Goal: Task Accomplishment & Management: Manage account settings

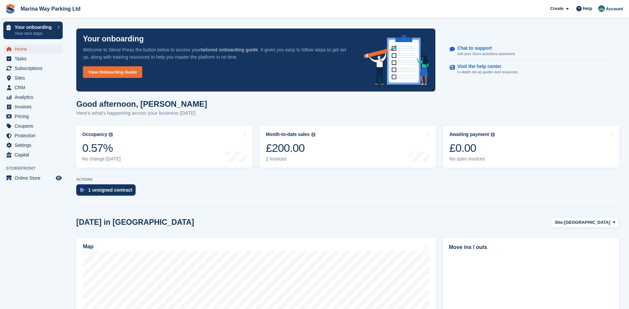
click at [23, 50] on span "Home" at bounding box center [35, 48] width 40 height 9
click at [25, 77] on span "Sites" at bounding box center [35, 77] width 40 height 9
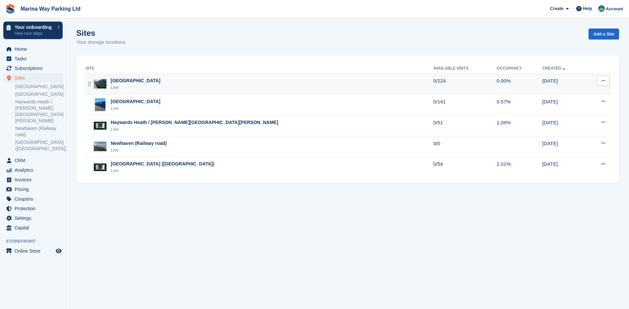
click at [149, 84] on div "Brighton Live" at bounding box center [260, 84] width 348 height 14
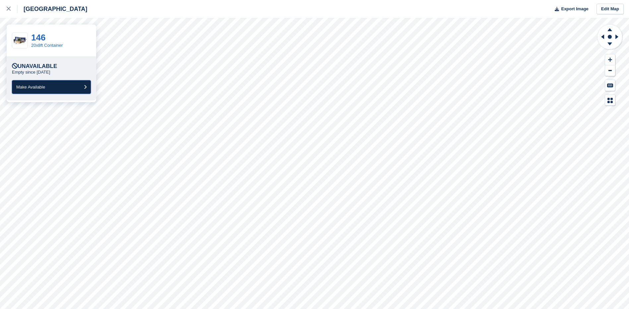
click at [52, 88] on button "Make Available" at bounding box center [51, 87] width 79 height 14
click at [50, 86] on button "Make Available" at bounding box center [51, 87] width 79 height 14
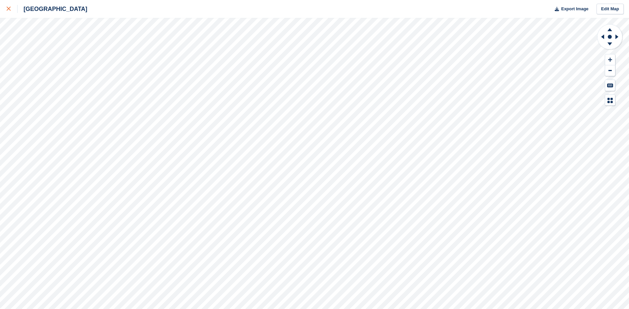
click at [11, 7] on div at bounding box center [12, 9] width 11 height 8
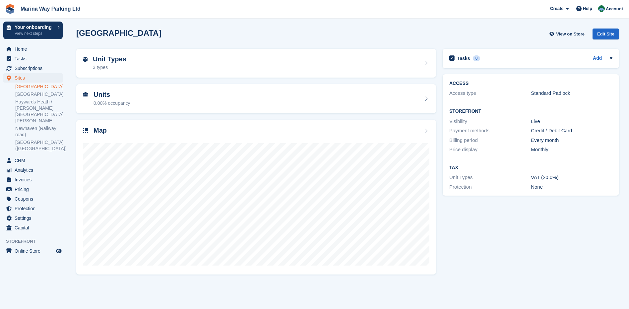
click at [69, 108] on section "Brighton View on Store Edit Site Unit Types 3 types Units 0.00% occupancy Map T…" at bounding box center [347, 154] width 563 height 309
click at [30, 93] on link "Peacehaven" at bounding box center [38, 94] width 47 height 6
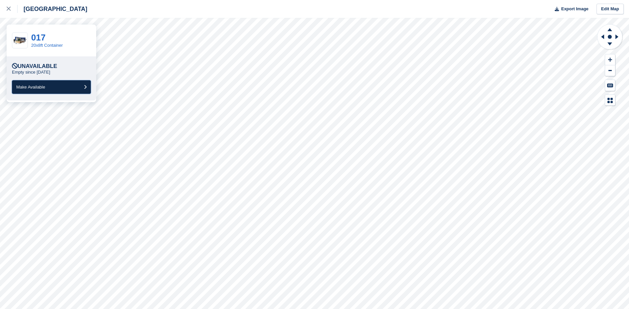
click at [51, 89] on button "Make Available" at bounding box center [51, 87] width 79 height 14
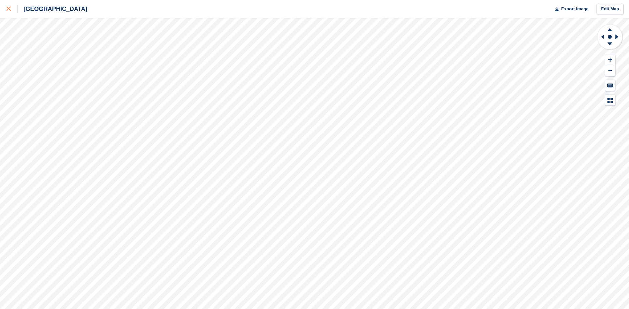
click at [10, 7] on icon at bounding box center [9, 9] width 4 height 4
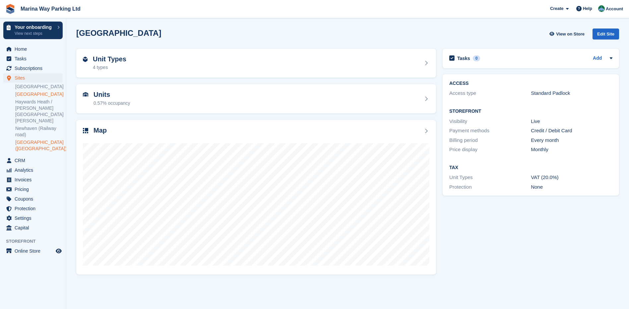
click at [30, 139] on link "Newhaven (Beach Road)" at bounding box center [38, 145] width 47 height 13
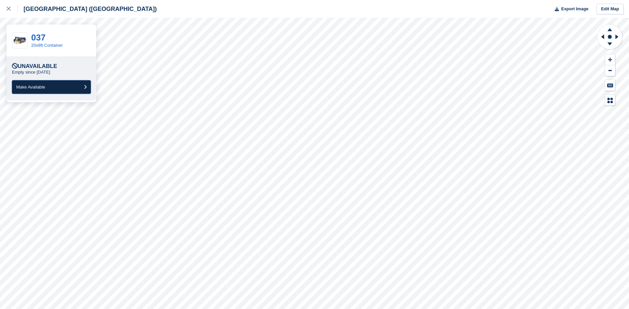
click at [49, 89] on button "Make Available" at bounding box center [51, 87] width 79 height 14
click at [41, 85] on span "Make Available" at bounding box center [30, 87] width 29 height 5
click at [47, 87] on button "Make Available" at bounding box center [51, 87] width 79 height 14
click at [45, 86] on span "Make Available" at bounding box center [30, 87] width 29 height 5
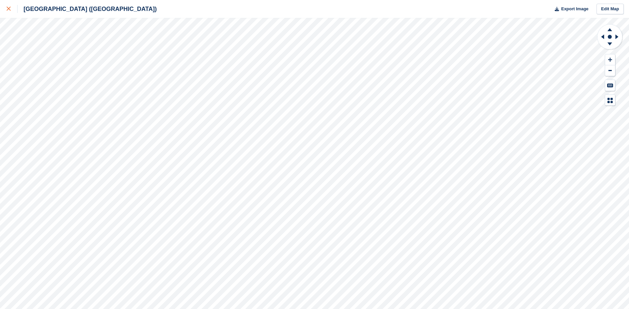
click at [7, 8] on icon at bounding box center [9, 9] width 4 height 4
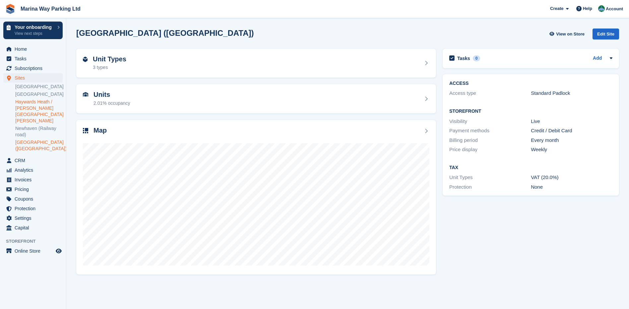
click at [29, 104] on link "Haywards Heath / [PERSON_NAME][GEOGRAPHIC_DATA][PERSON_NAME]" at bounding box center [38, 111] width 47 height 25
